Goal: Information Seeking & Learning: Find specific fact

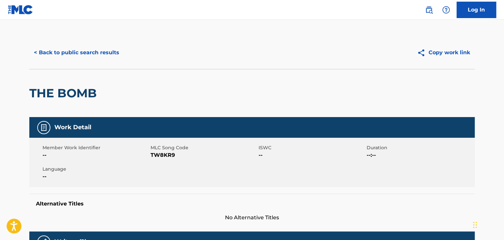
click at [100, 55] on button "< Back to public search results" at bounding box center [76, 52] width 94 height 16
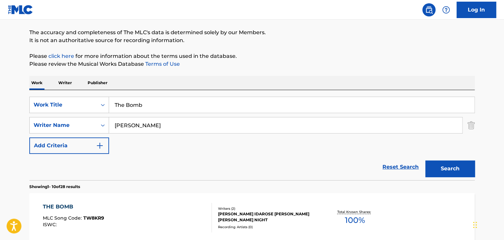
scroll to position [39, 0]
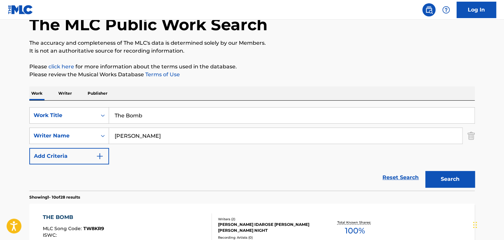
click at [200, 119] on input "The Bomb" at bounding box center [291, 116] width 365 height 16
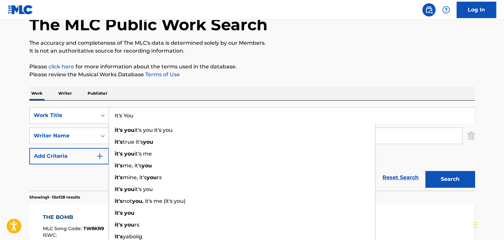
type input "It's You"
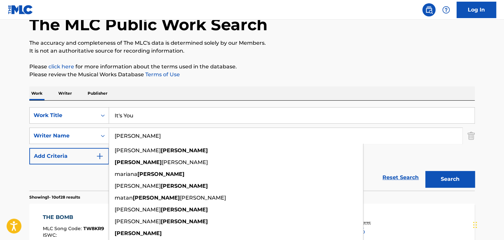
paste input "Baylis"
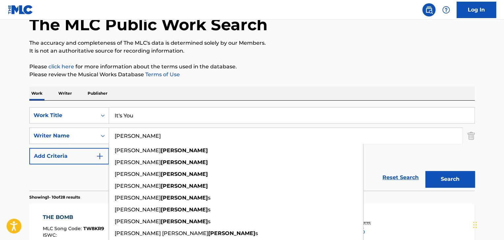
type input "Baylis"
click at [425, 171] on button "Search" at bounding box center [449, 179] width 49 height 16
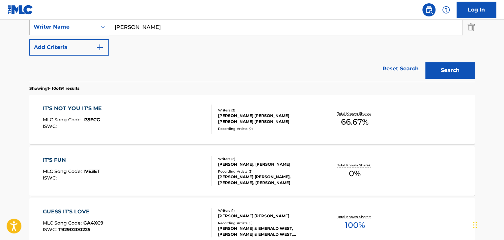
scroll to position [149, 0]
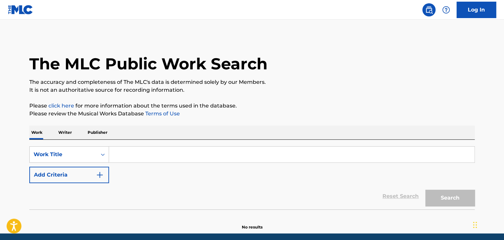
click at [152, 152] on input "Search Form" at bounding box center [291, 155] width 365 height 16
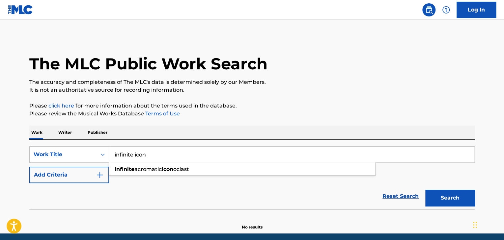
click at [425, 190] on button "Search" at bounding box center [449, 198] width 49 height 16
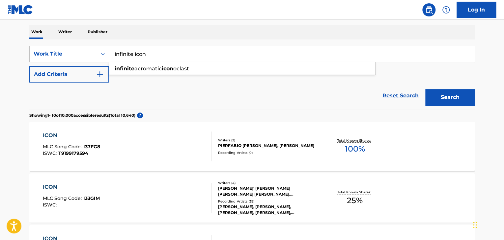
scroll to position [66, 0]
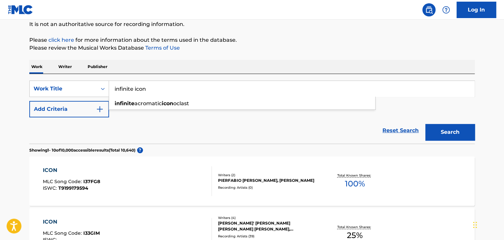
click at [241, 92] on input "infinite icon" at bounding box center [291, 89] width 365 height 16
click at [241, 91] on input "infinite icon" at bounding box center [291, 89] width 365 height 16
paste input "Better Than The Floor"
type input "Better Than The Floor"
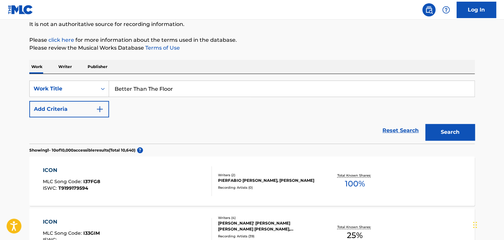
click at [104, 116] on button "Add Criteria" at bounding box center [69, 109] width 80 height 16
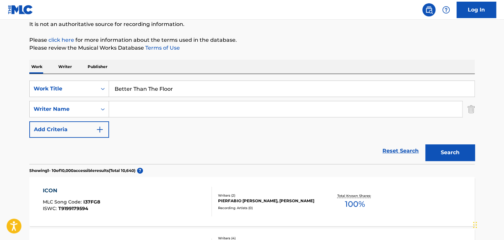
click at [239, 111] on input "Search Form" at bounding box center [285, 109] width 353 height 16
paste input "[PERSON_NAME]"
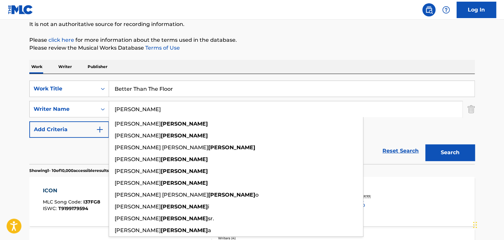
type input "[PERSON_NAME]"
click at [468, 156] on button "Search" at bounding box center [449, 153] width 49 height 16
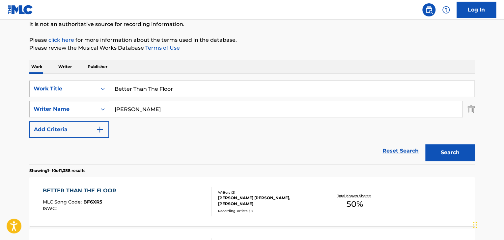
click at [104, 191] on div "BETTER THAN THE FLOOR" at bounding box center [81, 191] width 77 height 8
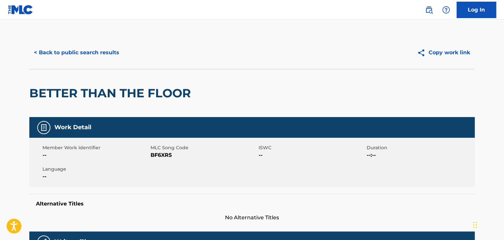
click at [167, 159] on span "BF6XR5" at bounding box center [203, 155] width 106 height 8
copy span "BF6XR5"
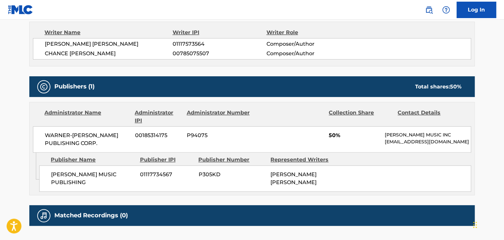
scroll to position [241, 0]
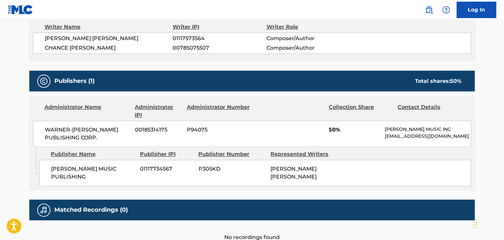
click at [72, 173] on span "[PERSON_NAME] MUSIC PUBLISHING" at bounding box center [93, 173] width 84 height 16
copy div "[PERSON_NAME] MUSIC PUBLISHING"
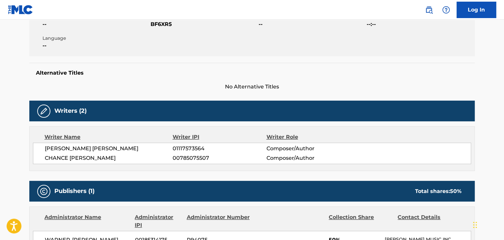
scroll to position [0, 0]
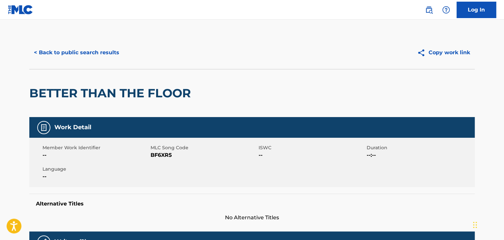
click at [104, 59] on button "< Back to public search results" at bounding box center [76, 52] width 94 height 16
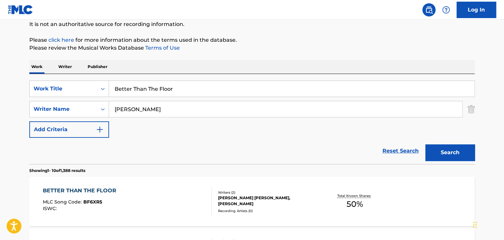
click at [153, 87] on input "Better Than The Floor" at bounding box center [291, 89] width 365 height 16
paste input "Come Close"
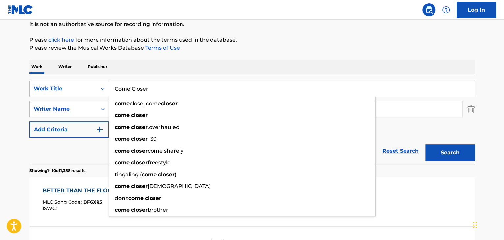
type input "Come Closer"
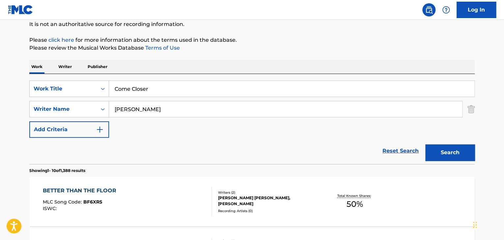
type input "[PERSON_NAME]"
click at [425, 145] on button "Search" at bounding box center [449, 153] width 49 height 16
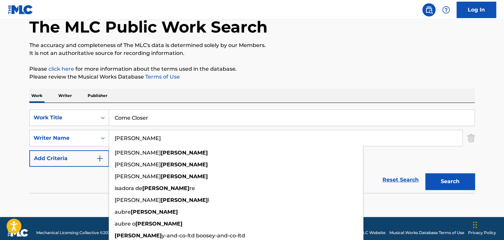
scroll to position [18, 0]
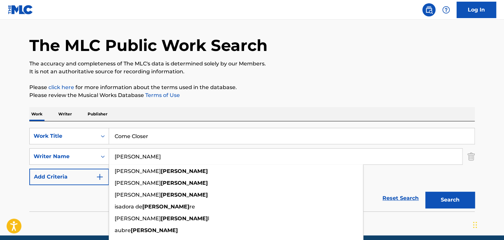
click at [68, 198] on div "Reset Search Search" at bounding box center [251, 198] width 445 height 26
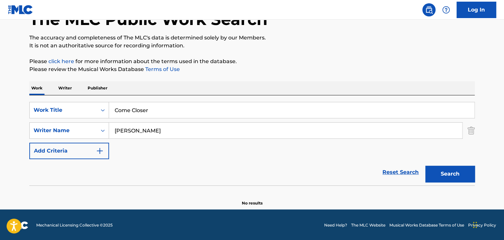
scroll to position [45, 0]
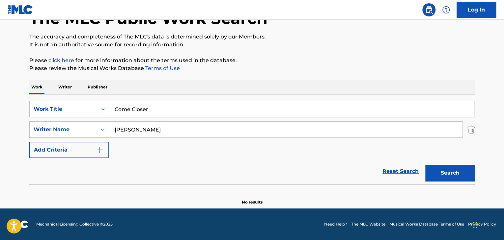
click at [190, 115] on input "Come Closer" at bounding box center [291, 109] width 365 height 16
paste input "She Got A Thing About H"
type input "She Got A Thing About Her"
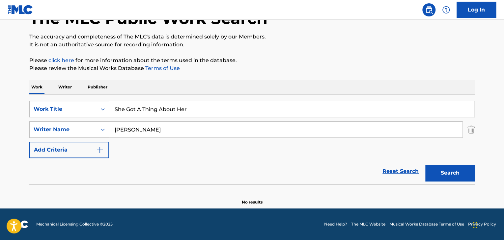
click at [185, 134] on input "[PERSON_NAME]" at bounding box center [285, 130] width 353 height 16
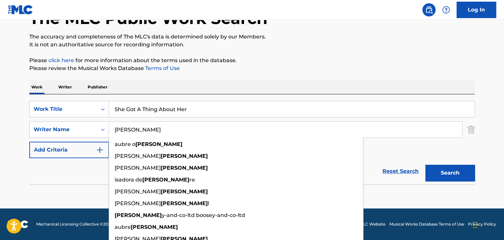
paste input "Dott"
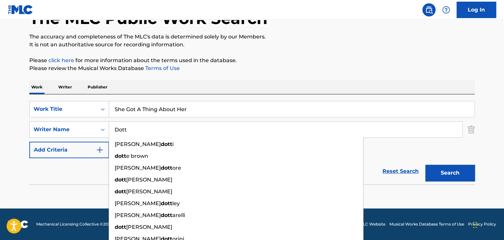
type input "Dott"
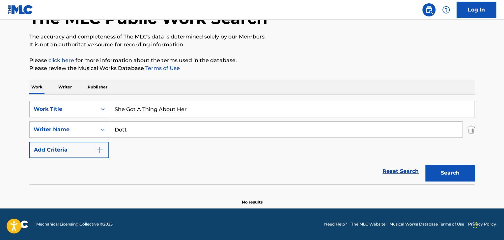
click at [440, 175] on button "Search" at bounding box center [449, 173] width 49 height 16
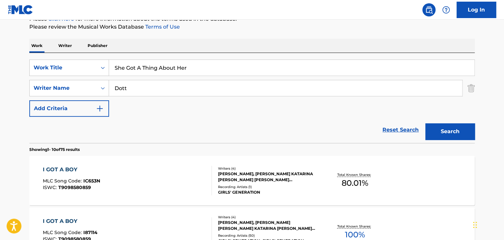
scroll to position [90, 0]
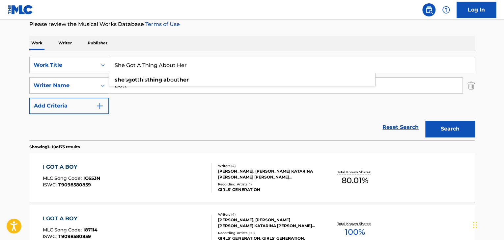
click at [233, 60] on input "She Got A Thing About Her" at bounding box center [291, 65] width 365 height 16
paste input "Airplane Mode"
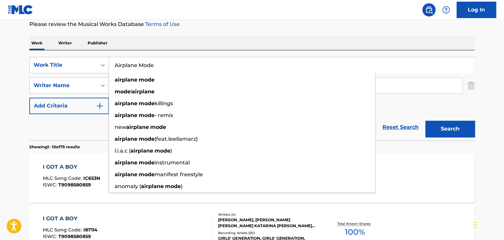
type input "Airplane Mode"
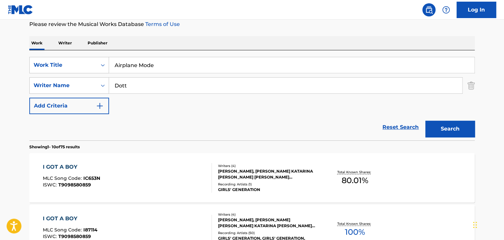
click at [223, 91] on input "Dott" at bounding box center [285, 86] width 353 height 16
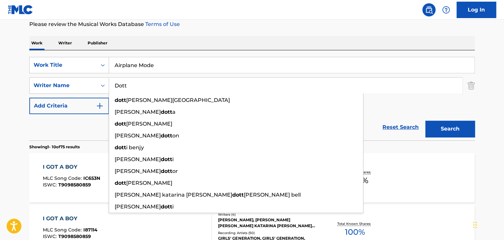
paste input "Lachlan"
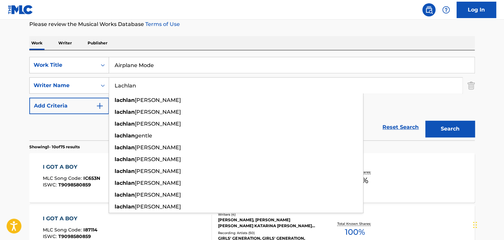
type input "Lachlan"
click at [441, 128] on button "Search" at bounding box center [449, 129] width 49 height 16
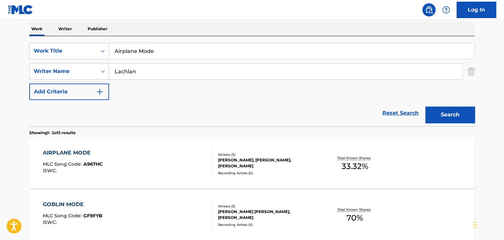
scroll to position [111, 0]
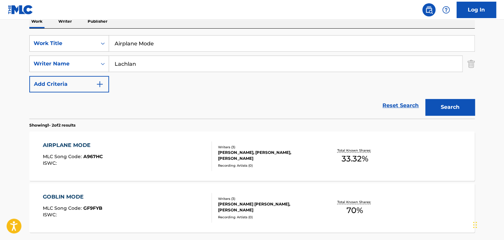
click at [66, 146] on div "AIRPLANE MODE" at bounding box center [73, 146] width 60 height 8
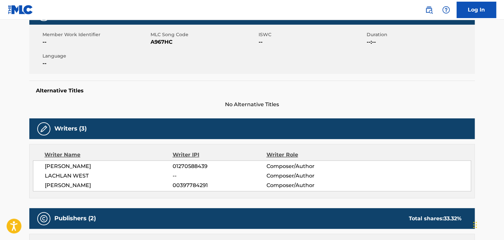
scroll to position [110, 0]
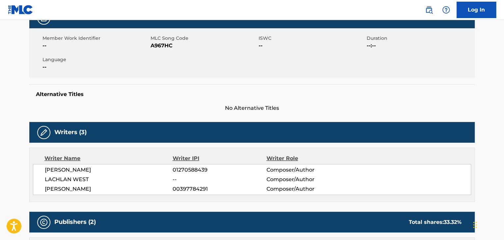
click at [158, 48] on span "A967HC" at bounding box center [203, 46] width 106 height 8
click at [158, 47] on span "A967HC" at bounding box center [203, 46] width 106 height 8
copy span "A967HC"
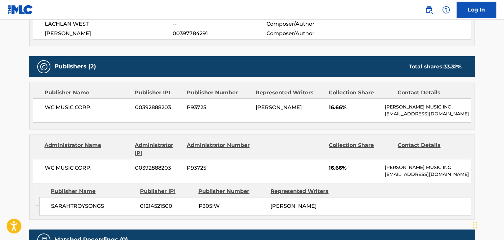
scroll to position [285, 0]
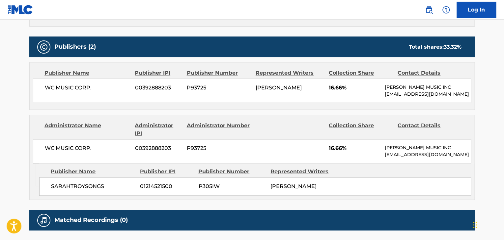
click at [79, 85] on span "WC MUSIC CORP." at bounding box center [87, 88] width 85 height 8
copy div "WC MUSIC CORP."
click at [90, 187] on span "SARAHTROYSONGS" at bounding box center [93, 187] width 84 height 8
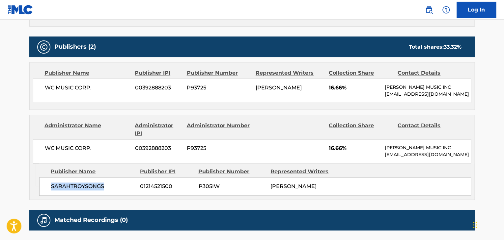
click at [90, 187] on span "SARAHTROYSONGS" at bounding box center [93, 187] width 84 height 8
copy div "SARAHTROYSONGS"
drag, startPoint x: 341, startPoint y: 87, endPoint x: 327, endPoint y: 91, distance: 14.9
click at [327, 91] on div "WC MUSIC CORP. 00392888203 P93725 [PERSON_NAME] 16.66% [PERSON_NAME] MUSIC INC …" at bounding box center [252, 91] width 438 height 24
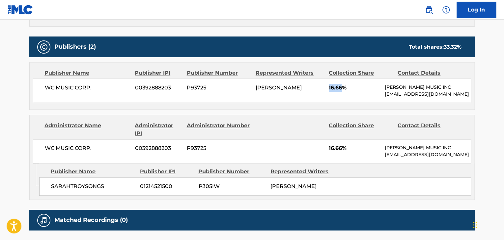
copy span "16.66"
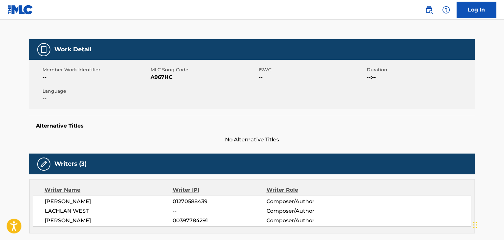
scroll to position [0, 0]
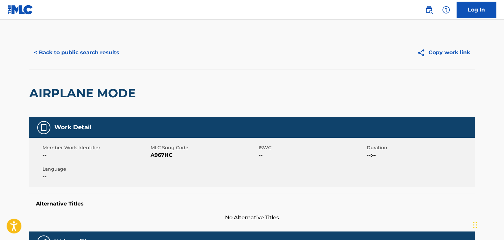
click at [107, 53] on button "< Back to public search results" at bounding box center [76, 52] width 94 height 16
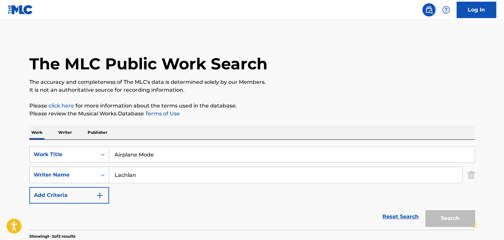
scroll to position [111, 0]
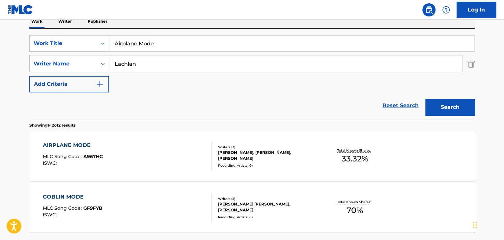
click at [169, 65] on input "Lachlan" at bounding box center [285, 64] width 353 height 16
paste input "Granfelt"
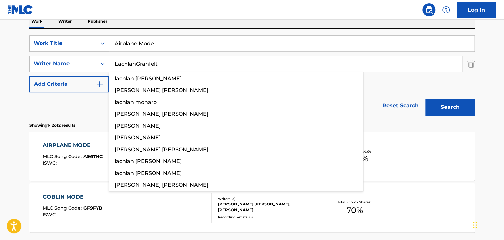
click at [169, 65] on input "LachlanGranfelt" at bounding box center [285, 64] width 353 height 16
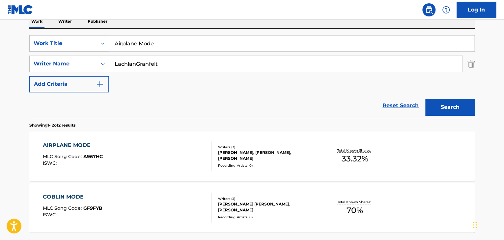
click at [169, 65] on input "LachlanGranfelt" at bounding box center [285, 64] width 353 height 16
paste input "Search Form"
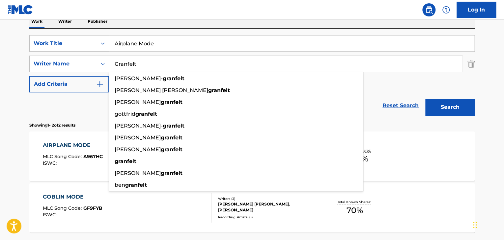
type input "Granfelt"
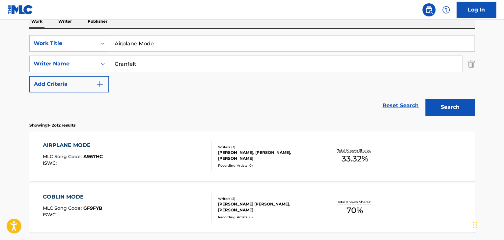
click at [217, 43] on input "Airplane Mode" at bounding box center [291, 44] width 365 height 16
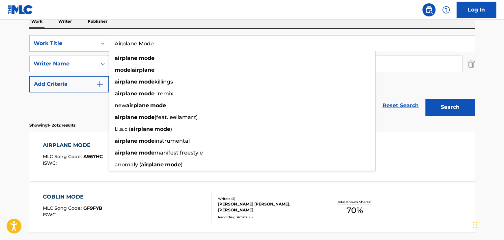
click at [217, 43] on input "Airplane Mode" at bounding box center [291, 44] width 365 height 16
paste input "[GEOGRAPHIC_DATA]"
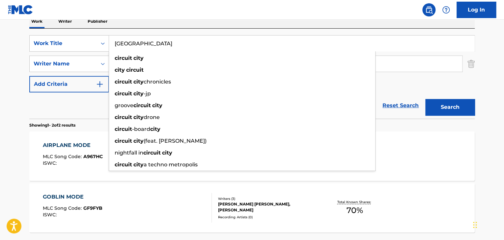
type input "[GEOGRAPHIC_DATA]"
click at [458, 107] on button "Search" at bounding box center [449, 107] width 49 height 16
